Goal: Feedback & Contribution: Leave review/rating

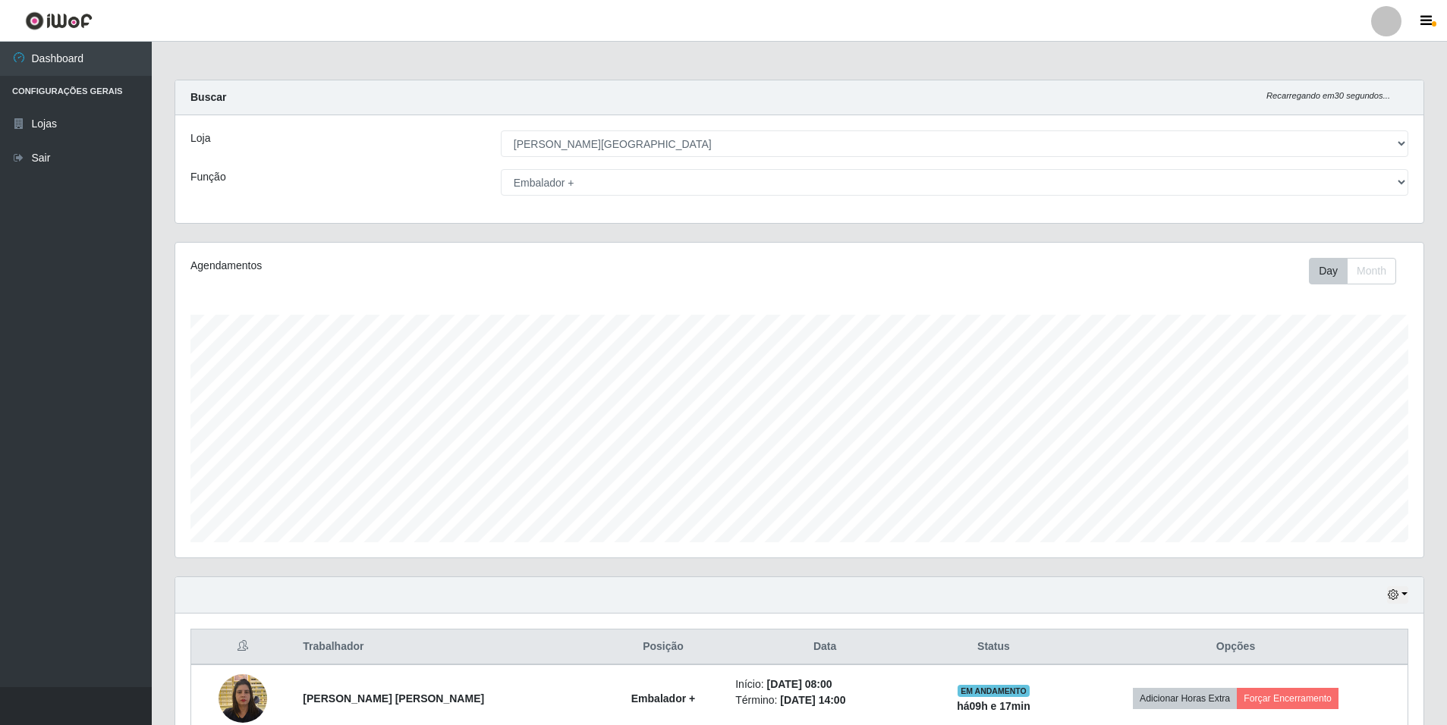
select select "528"
select select "70"
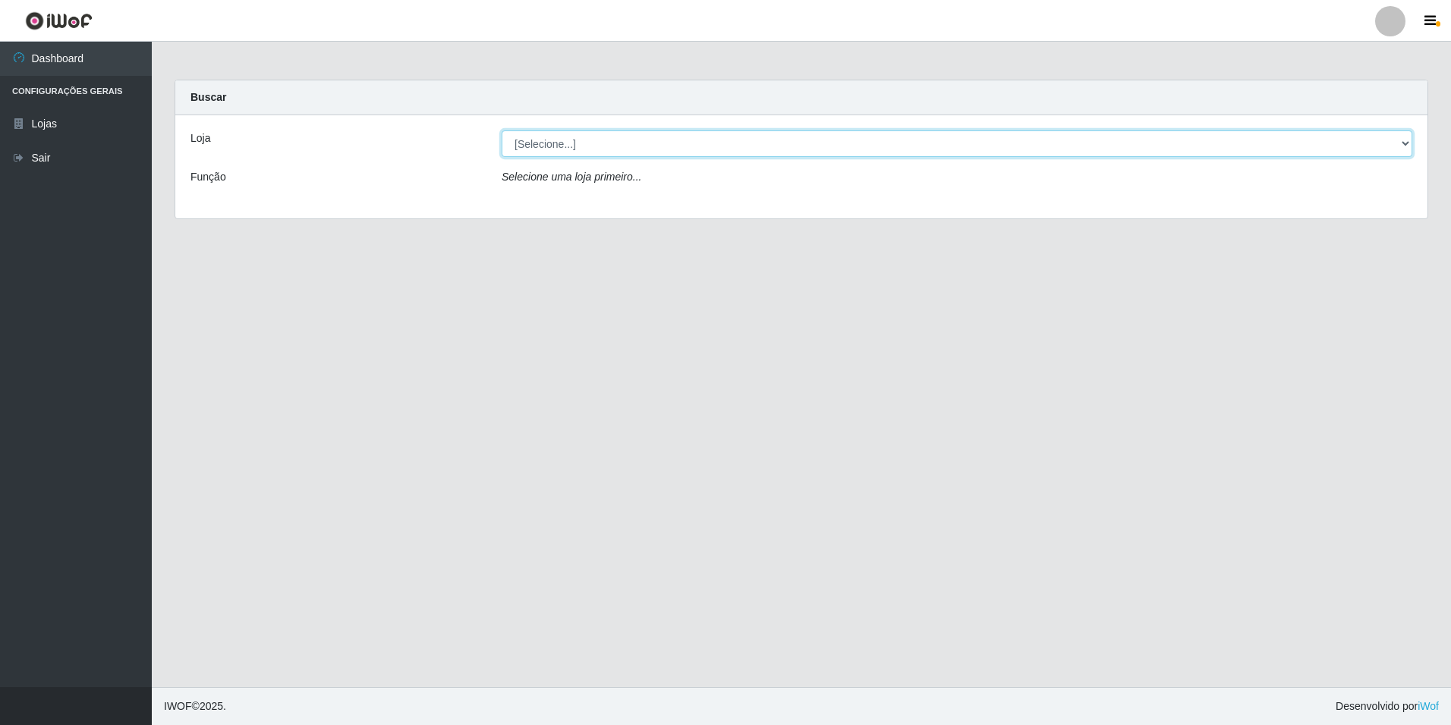
click at [1264, 151] on select "[Selecione...] [GEOGRAPHIC_DATA] - [GEOGRAPHIC_DATA]" at bounding box center [956, 143] width 910 height 27
select select "528"
click at [501, 130] on select "[Selecione...] [GEOGRAPHIC_DATA] - [GEOGRAPHIC_DATA]" at bounding box center [956, 143] width 910 height 27
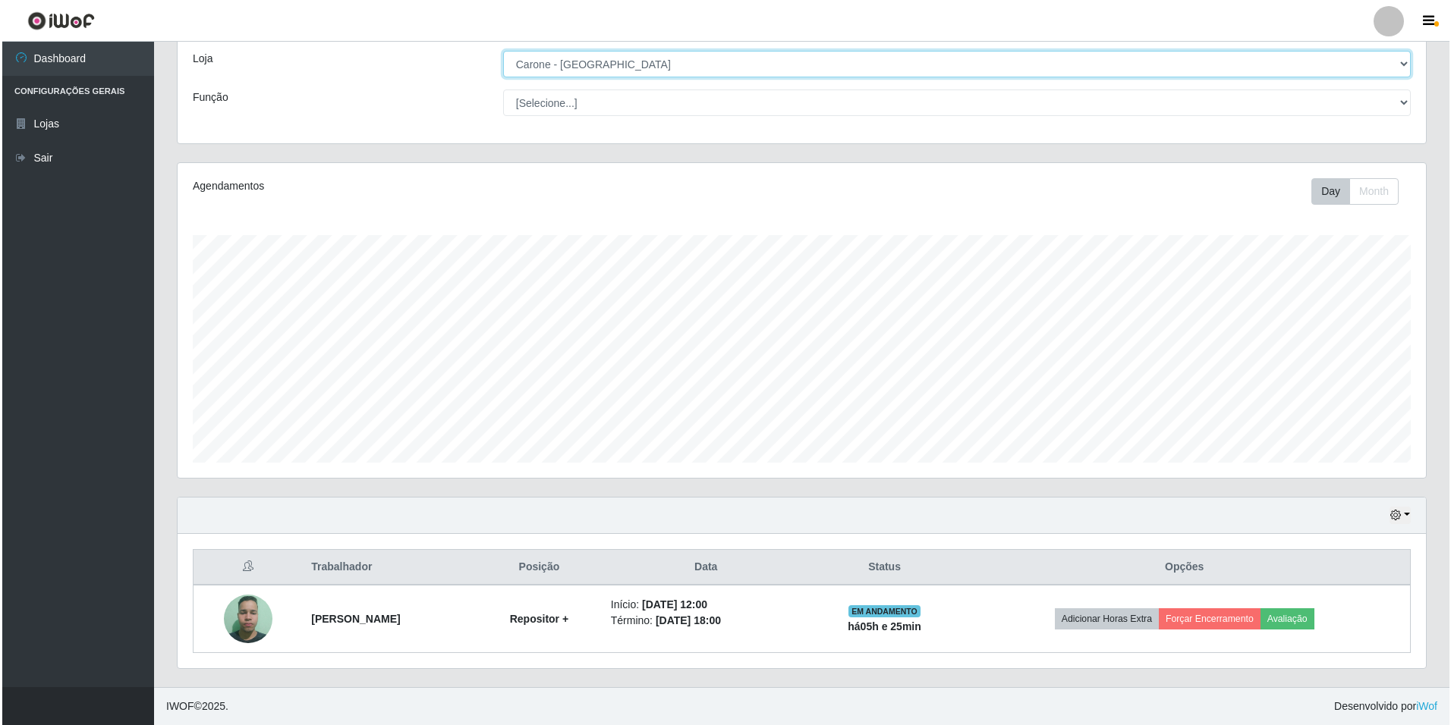
scroll to position [80, 0]
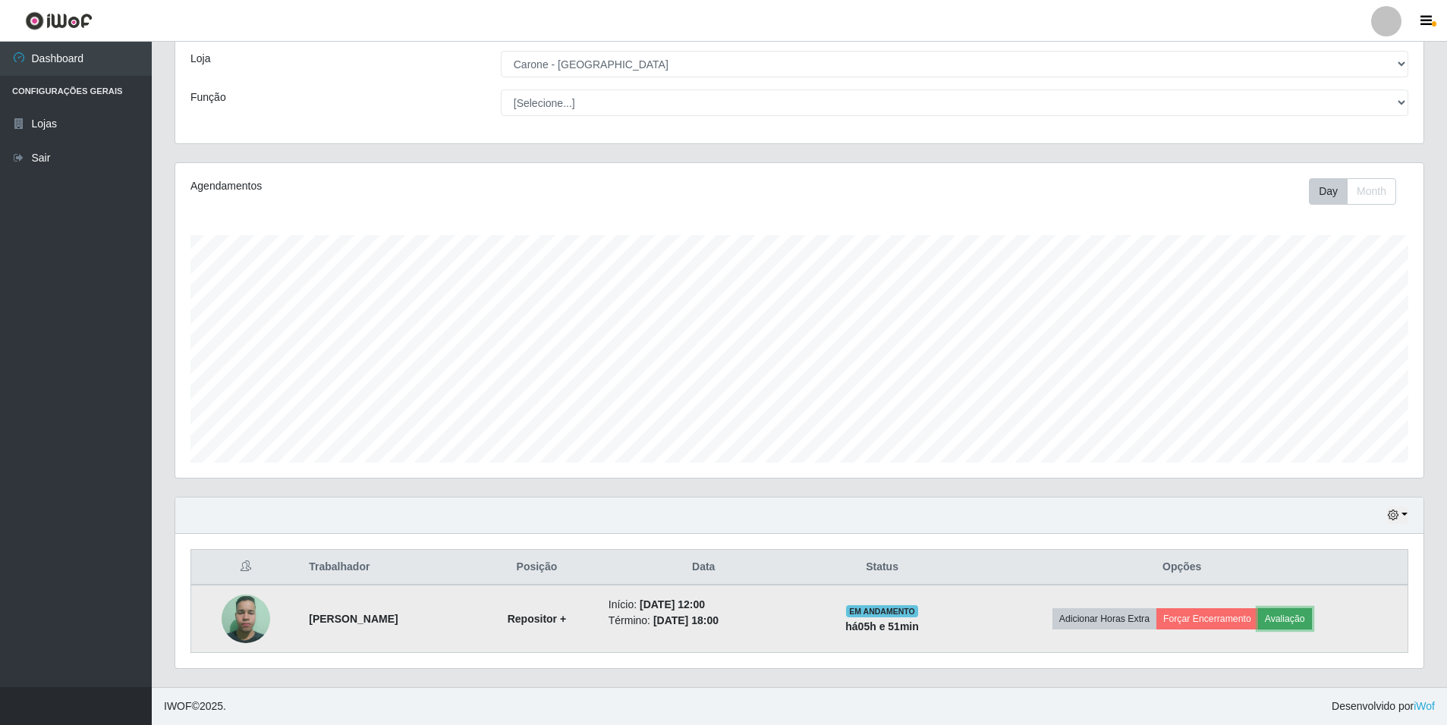
click at [1312, 617] on button "Avaliação" at bounding box center [1285, 618] width 54 height 21
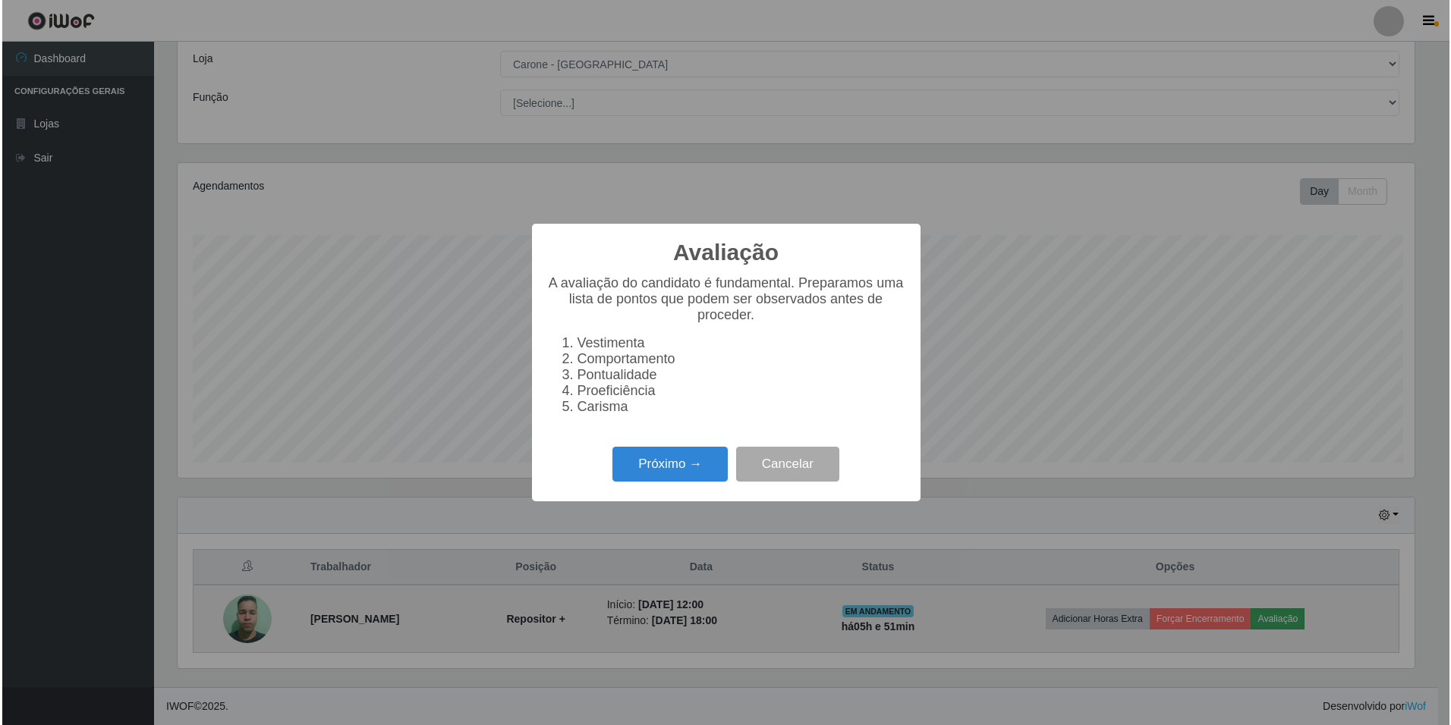
scroll to position [315, 1240]
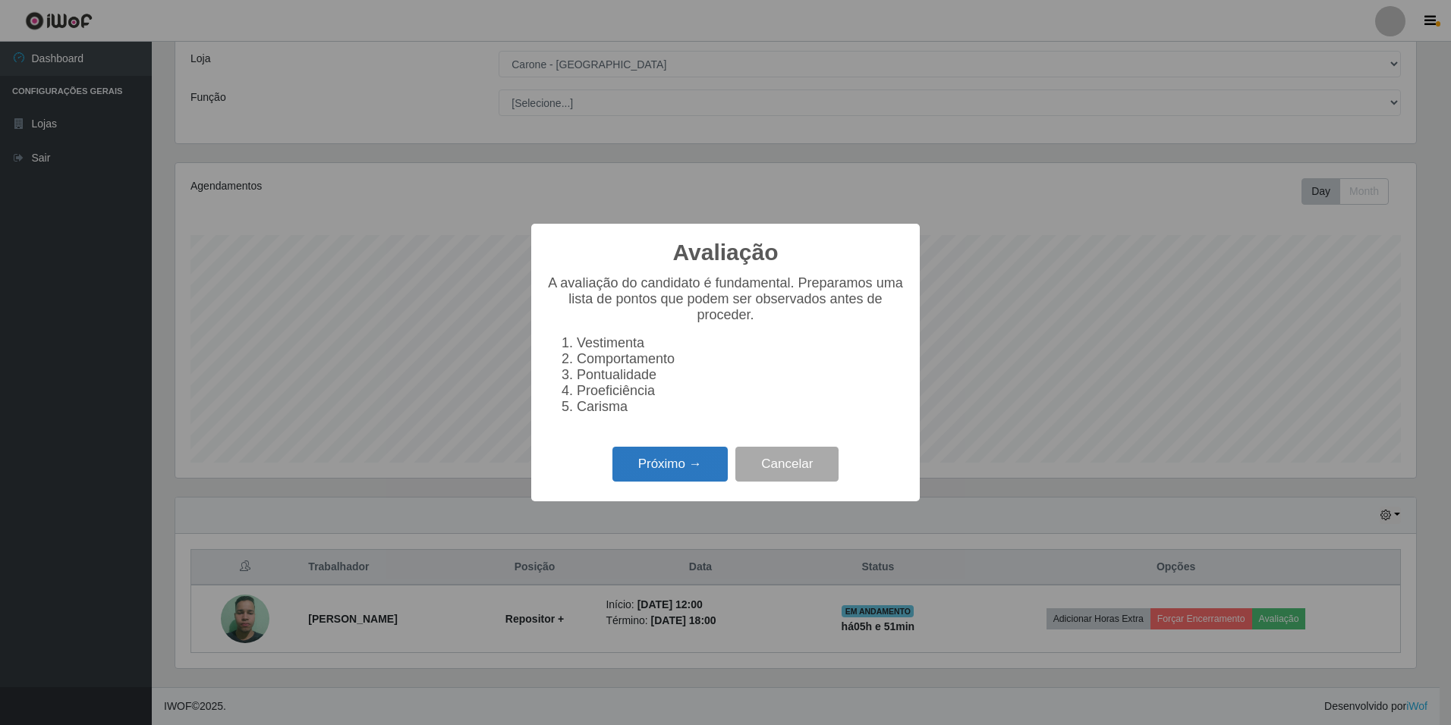
click at [662, 469] on button "Próximo →" at bounding box center [669, 465] width 115 height 36
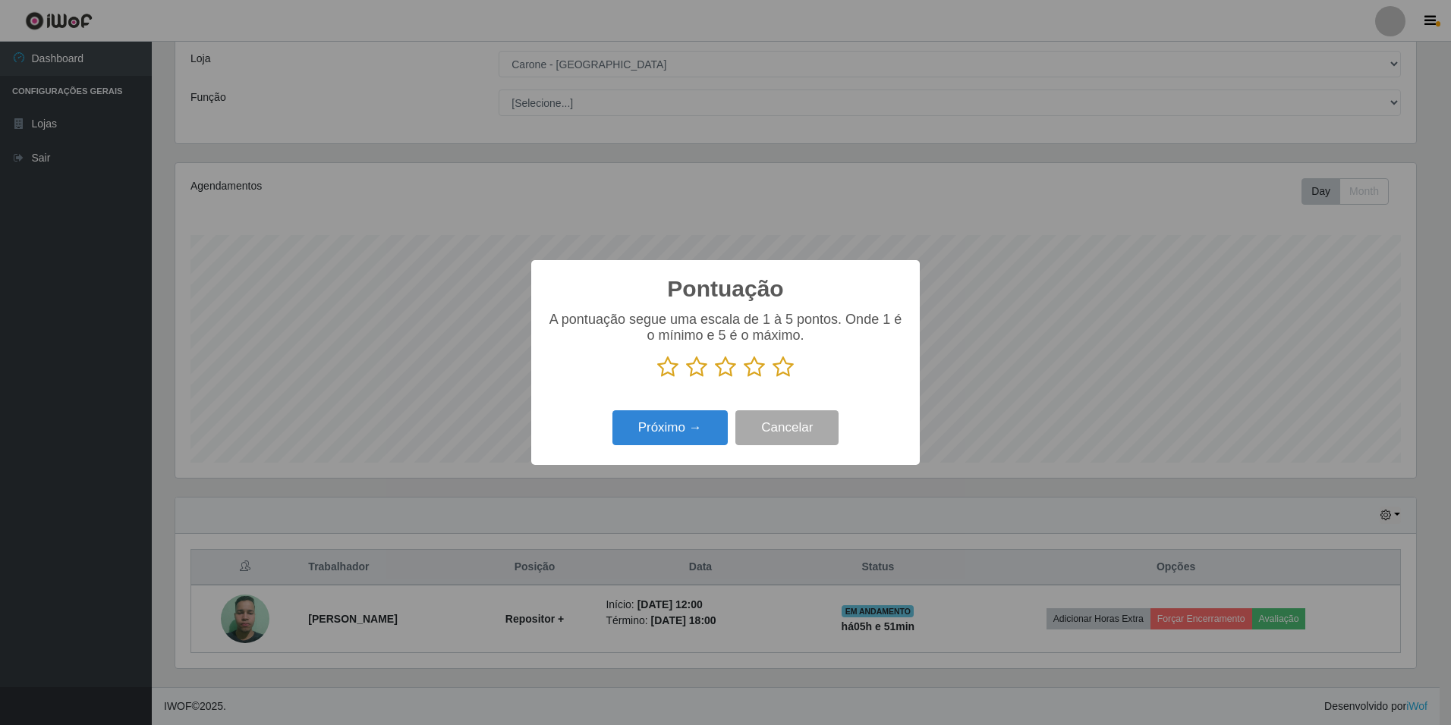
click at [784, 371] on icon at bounding box center [782, 367] width 21 height 23
click at [772, 379] on input "radio" at bounding box center [772, 379] width 0 height 0
click at [681, 425] on button "Próximo →" at bounding box center [669, 428] width 115 height 36
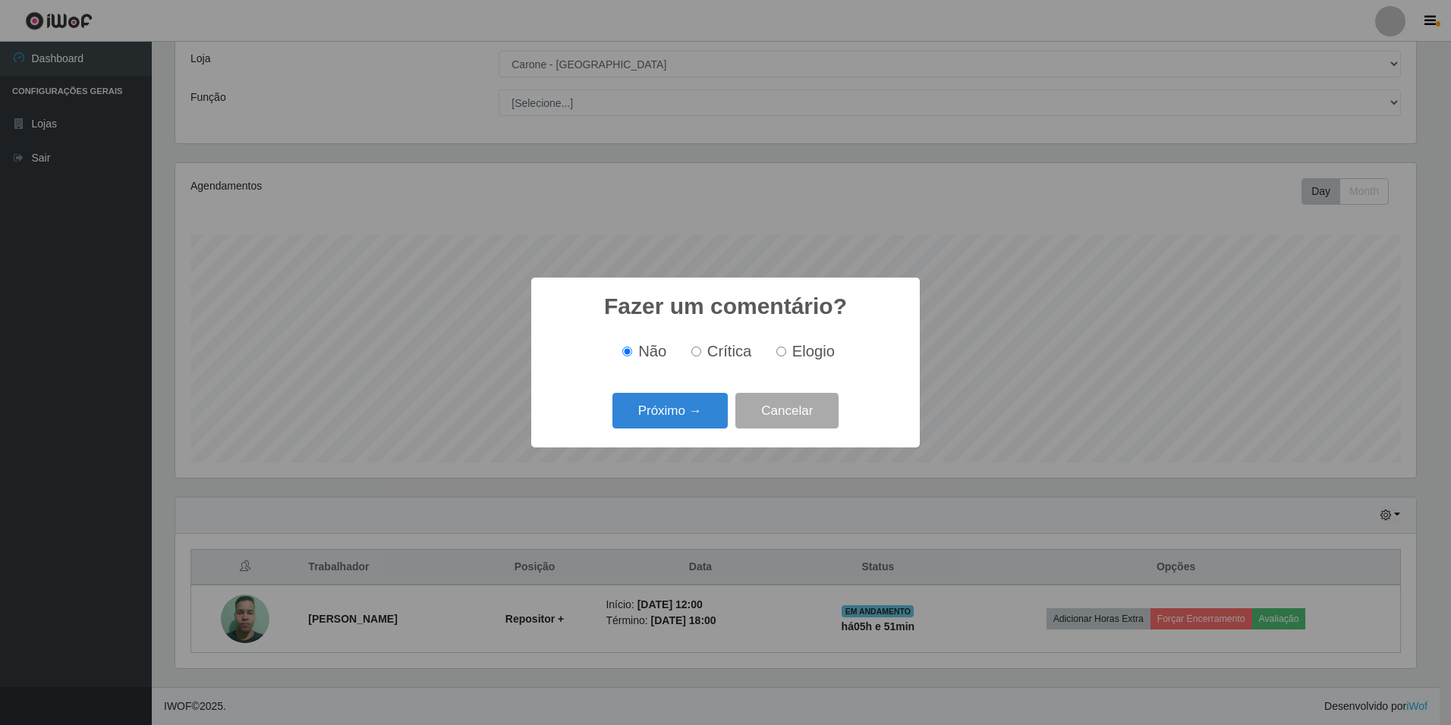
click at [784, 354] on input "Elogio" at bounding box center [781, 352] width 10 height 10
radio input "true"
drag, startPoint x: 677, startPoint y: 419, endPoint x: 684, endPoint y: 423, distance: 8.8
click at [684, 423] on button "Próximo →" at bounding box center [669, 411] width 115 height 36
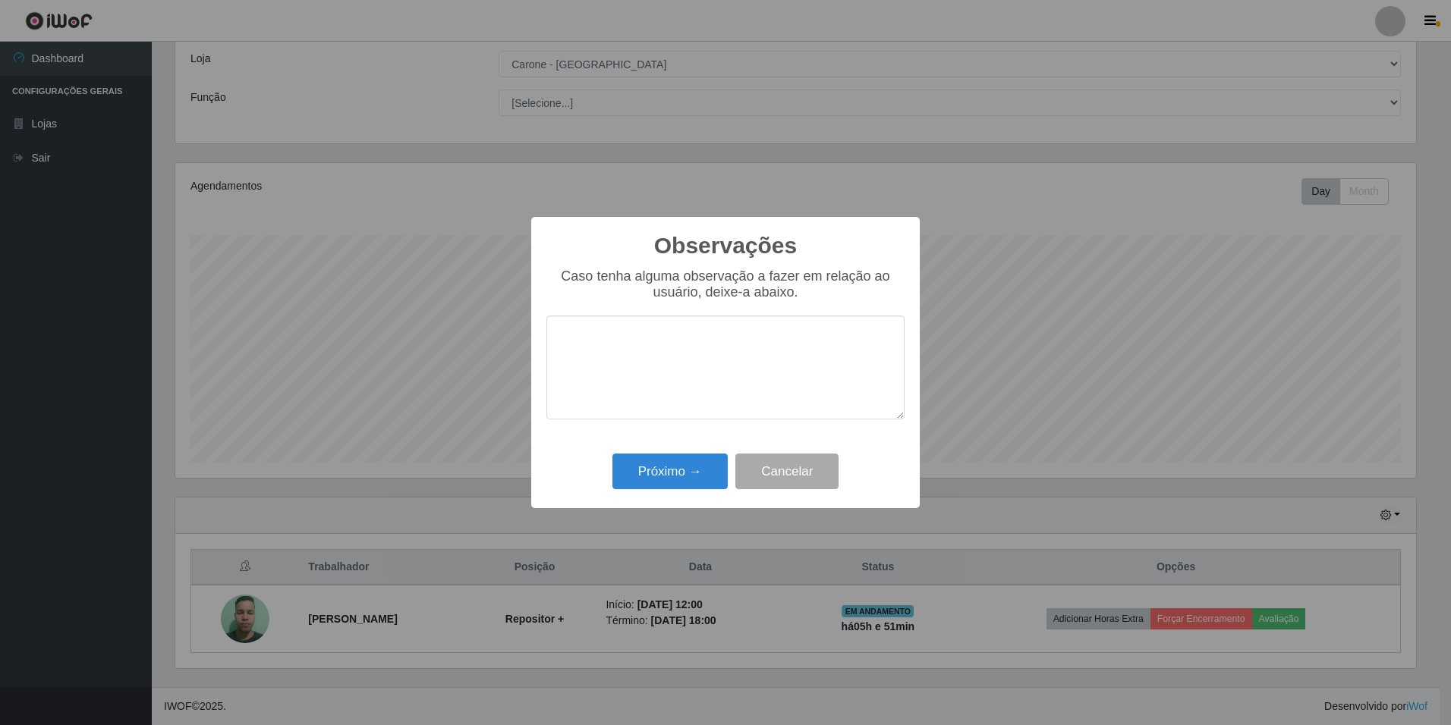
click at [643, 351] on textarea at bounding box center [725, 368] width 358 height 104
type textarea "PROATIVO, PONTUAL, BOM ATENDIMENTO AO CLIENTE."
click at [666, 468] on button "Próximo →" at bounding box center [669, 472] width 115 height 36
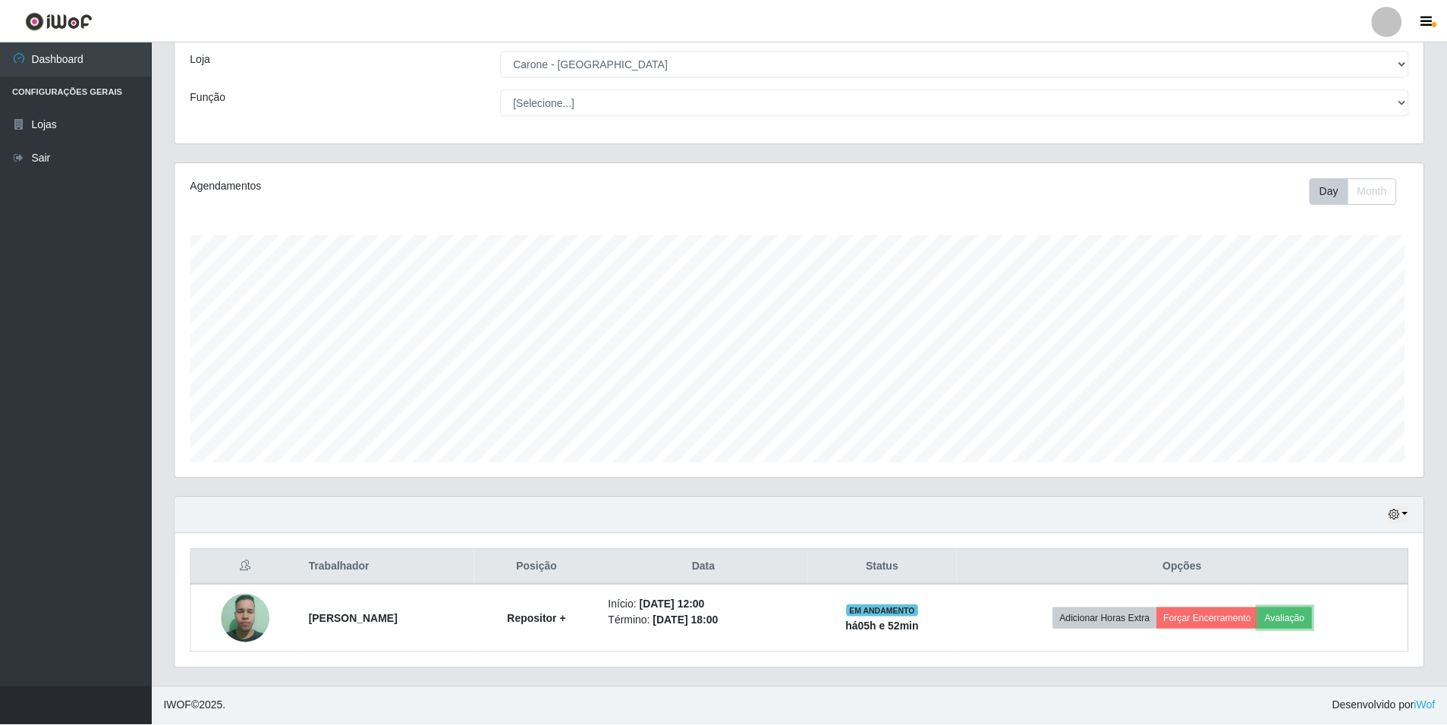
scroll to position [315, 1248]
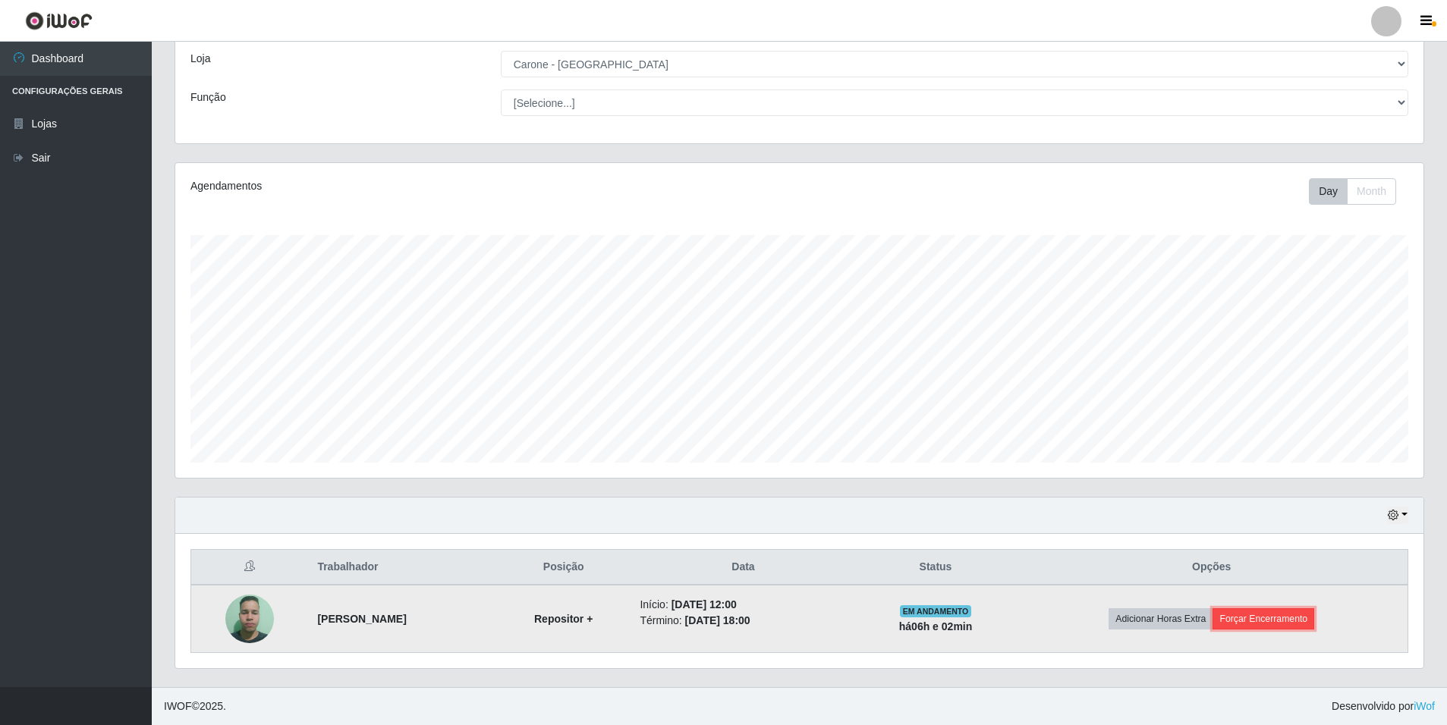
click at [1293, 620] on button "Forçar Encerramento" at bounding box center [1263, 618] width 102 height 21
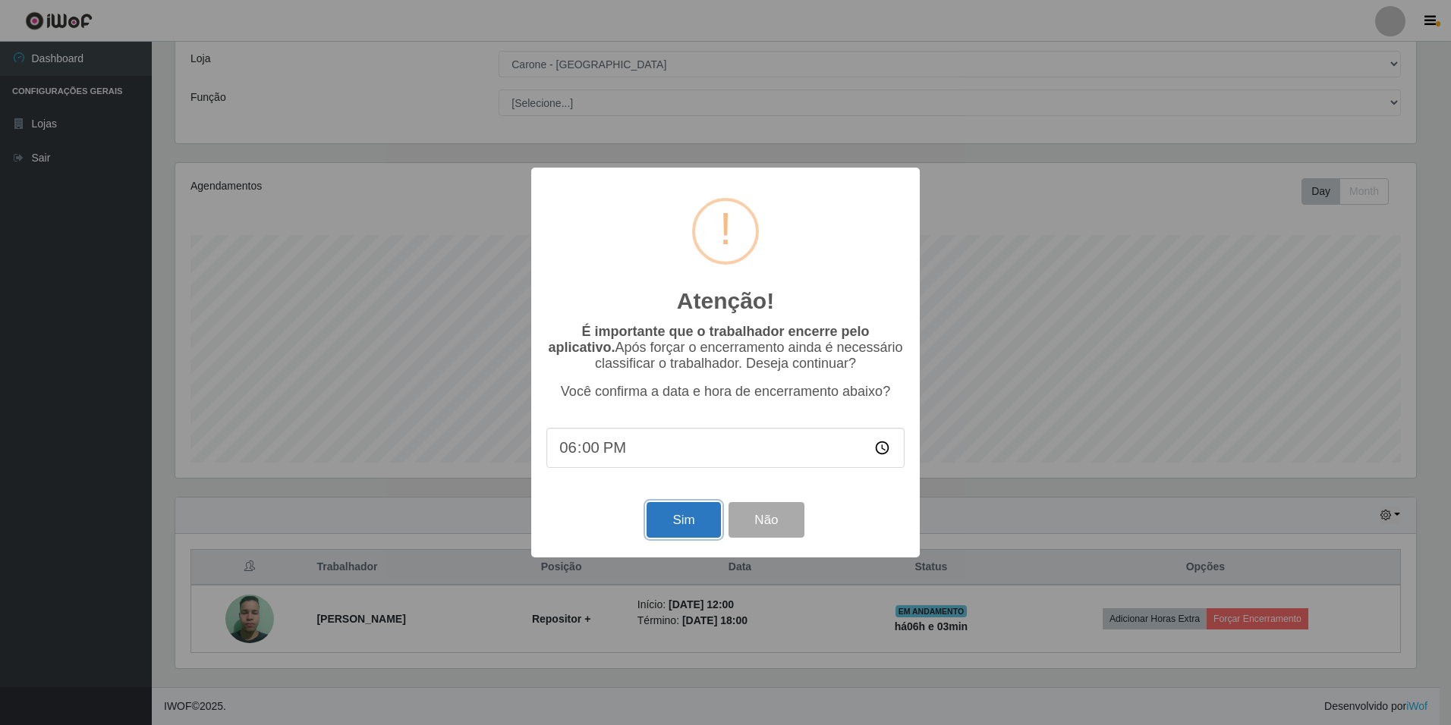
click at [668, 527] on button "Sim" at bounding box center [683, 520] width 74 height 36
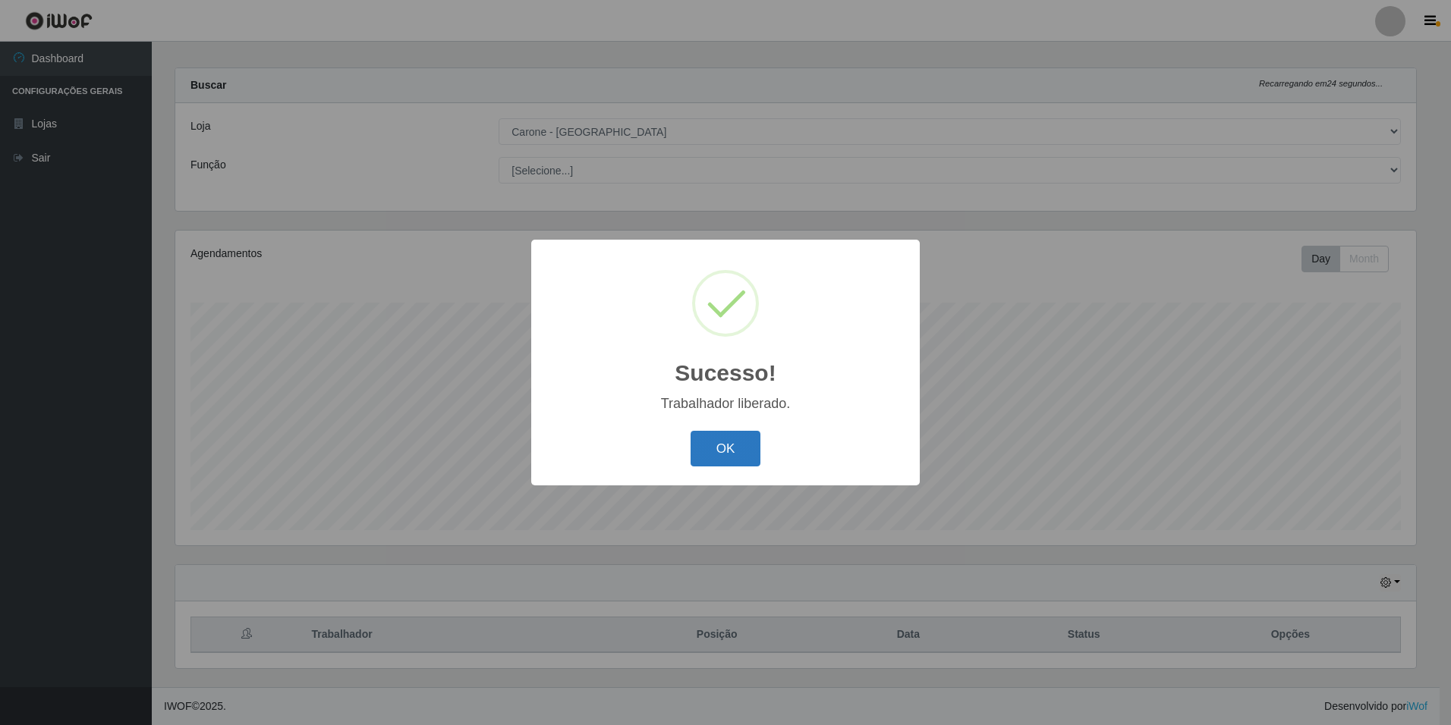
click at [731, 450] on button "OK" at bounding box center [725, 449] width 71 height 36
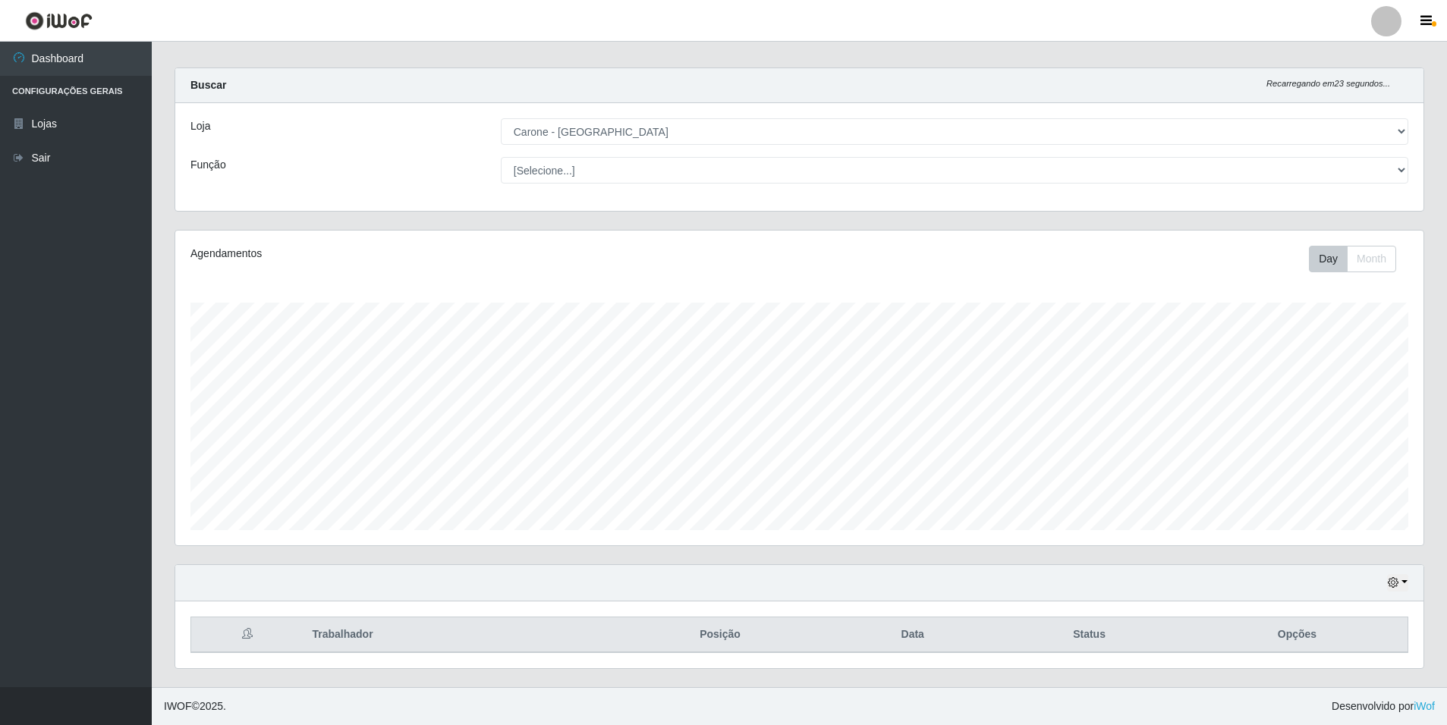
scroll to position [0, 0]
